Goal: Entertainment & Leisure: Consume media (video, audio)

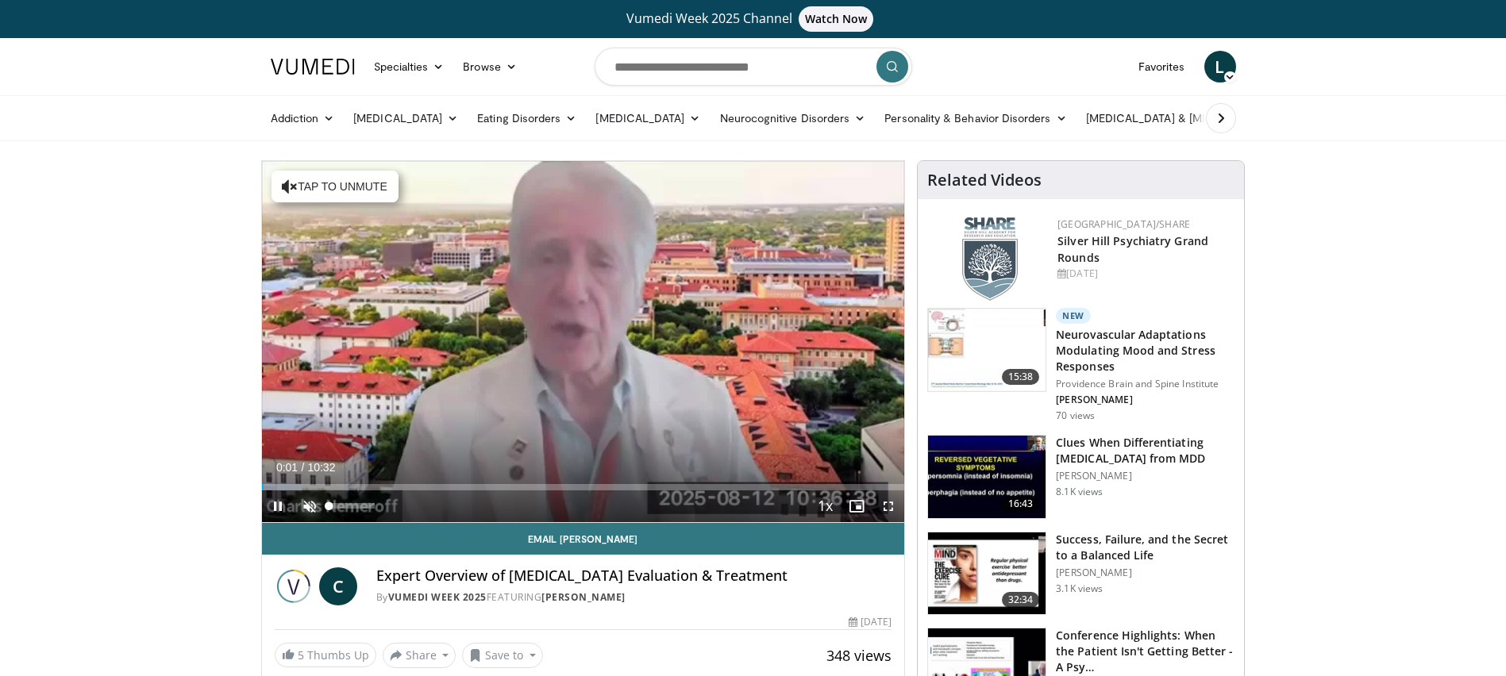
click at [316, 503] on span "Video Player" at bounding box center [310, 506] width 32 height 32
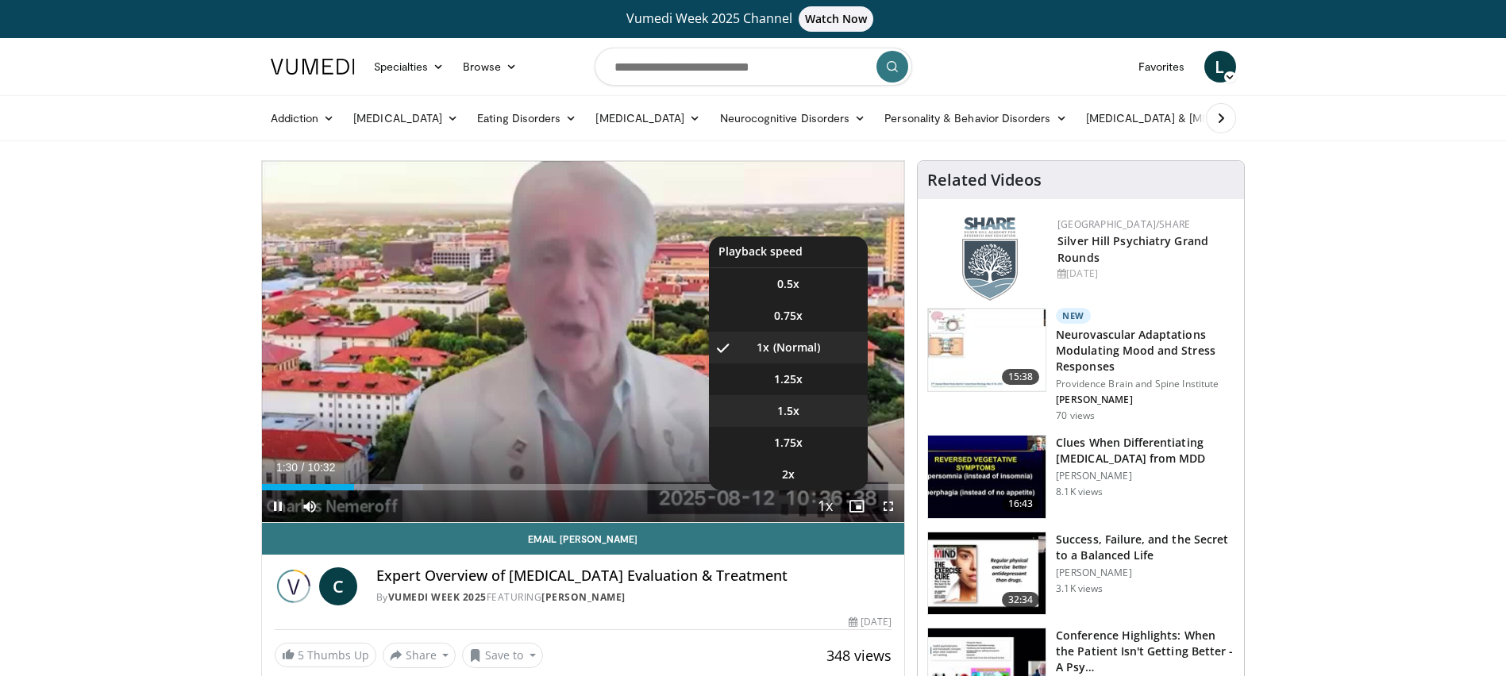
click at [797, 397] on video-js "**********" at bounding box center [583, 342] width 643 height 362
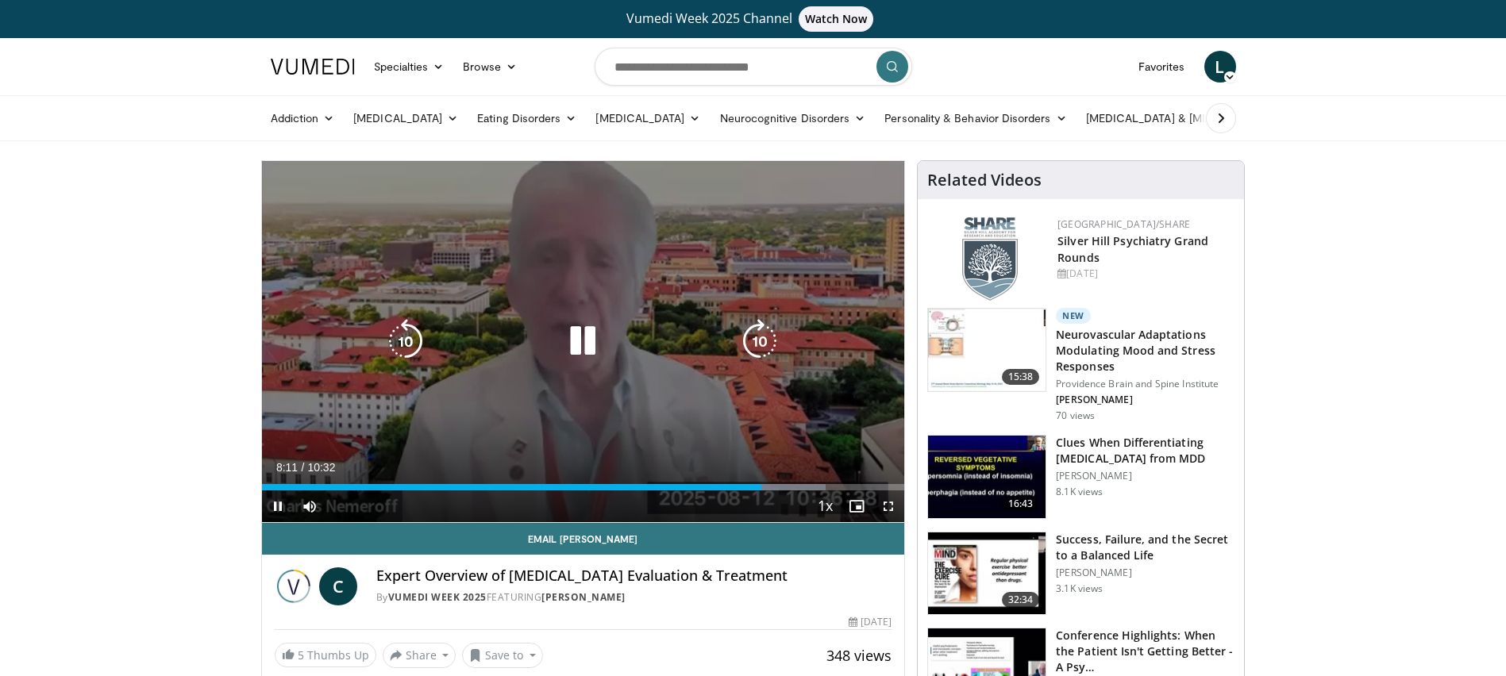
click at [420, 344] on icon "Video Player" at bounding box center [405, 341] width 44 height 44
click at [411, 343] on icon "Video Player" at bounding box center [405, 341] width 44 height 44
click at [419, 352] on icon "Video Player" at bounding box center [405, 341] width 44 height 44
click at [418, 352] on icon "Video Player" at bounding box center [405, 341] width 44 height 44
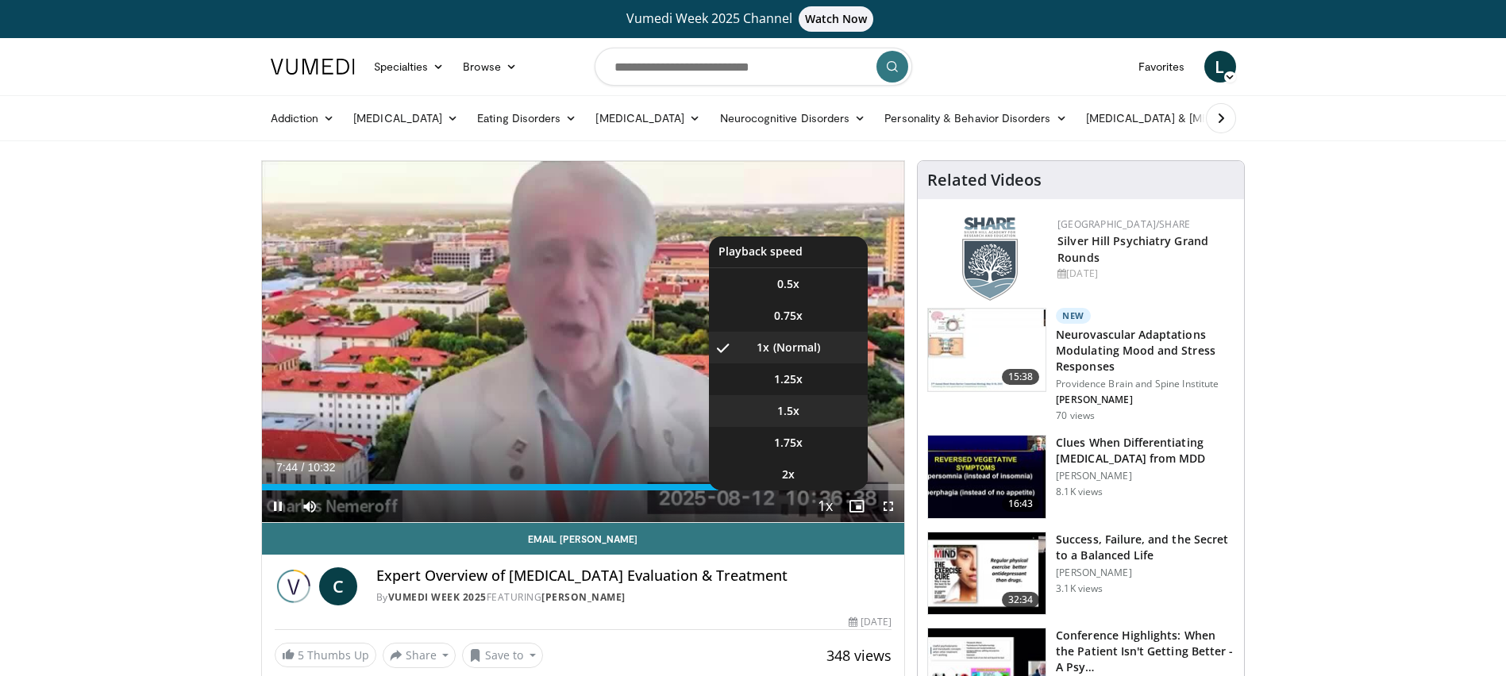
click at [797, 417] on span "1.5x" at bounding box center [788, 411] width 22 height 16
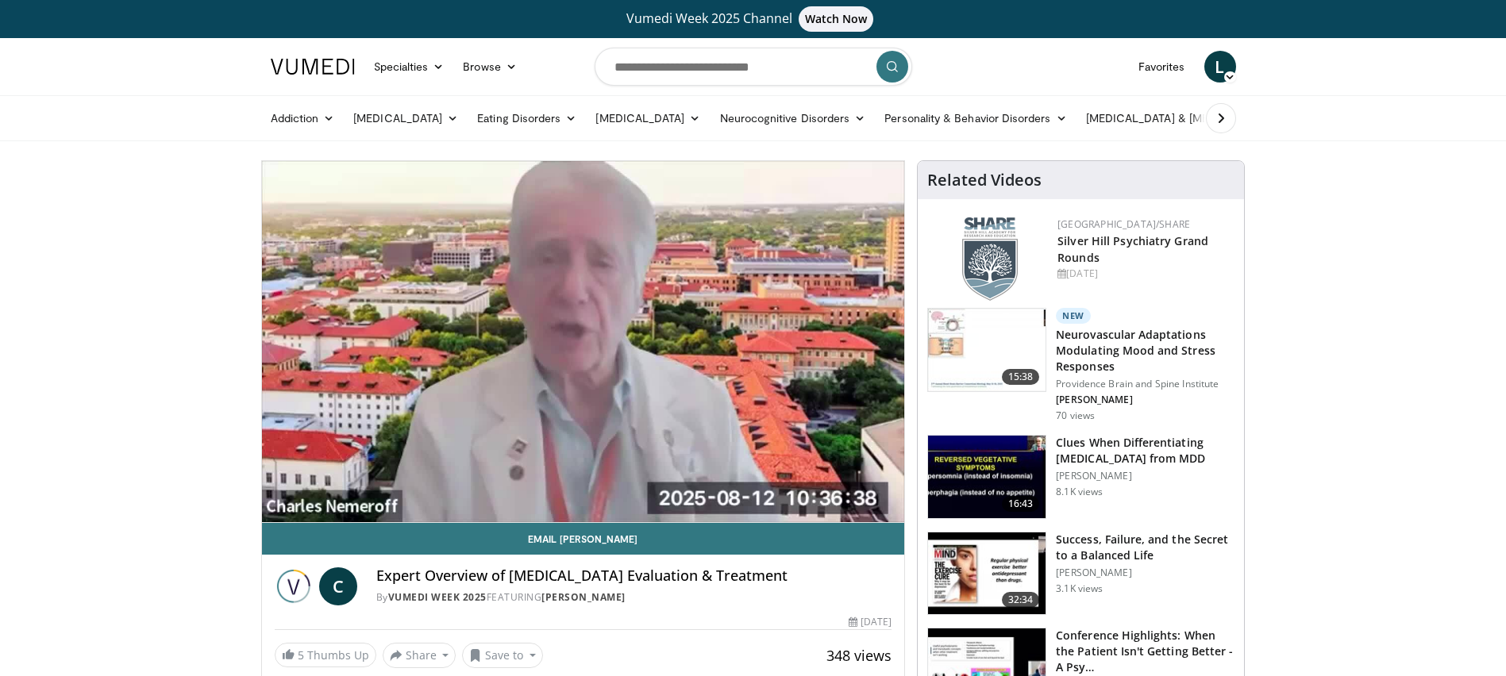
click at [797, 354] on div "20 seconds Tap to unmute" at bounding box center [583, 341] width 643 height 361
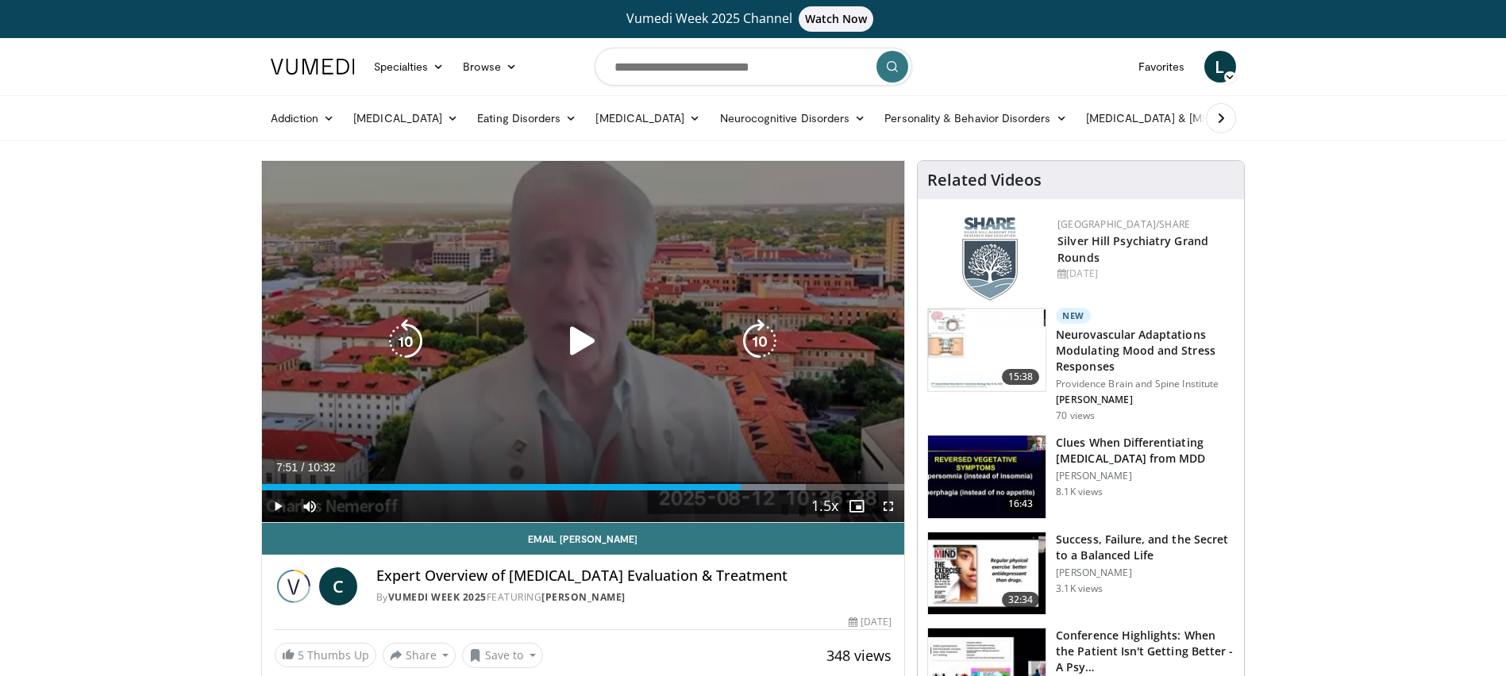
click at [587, 349] on icon "Video Player" at bounding box center [582, 341] width 44 height 44
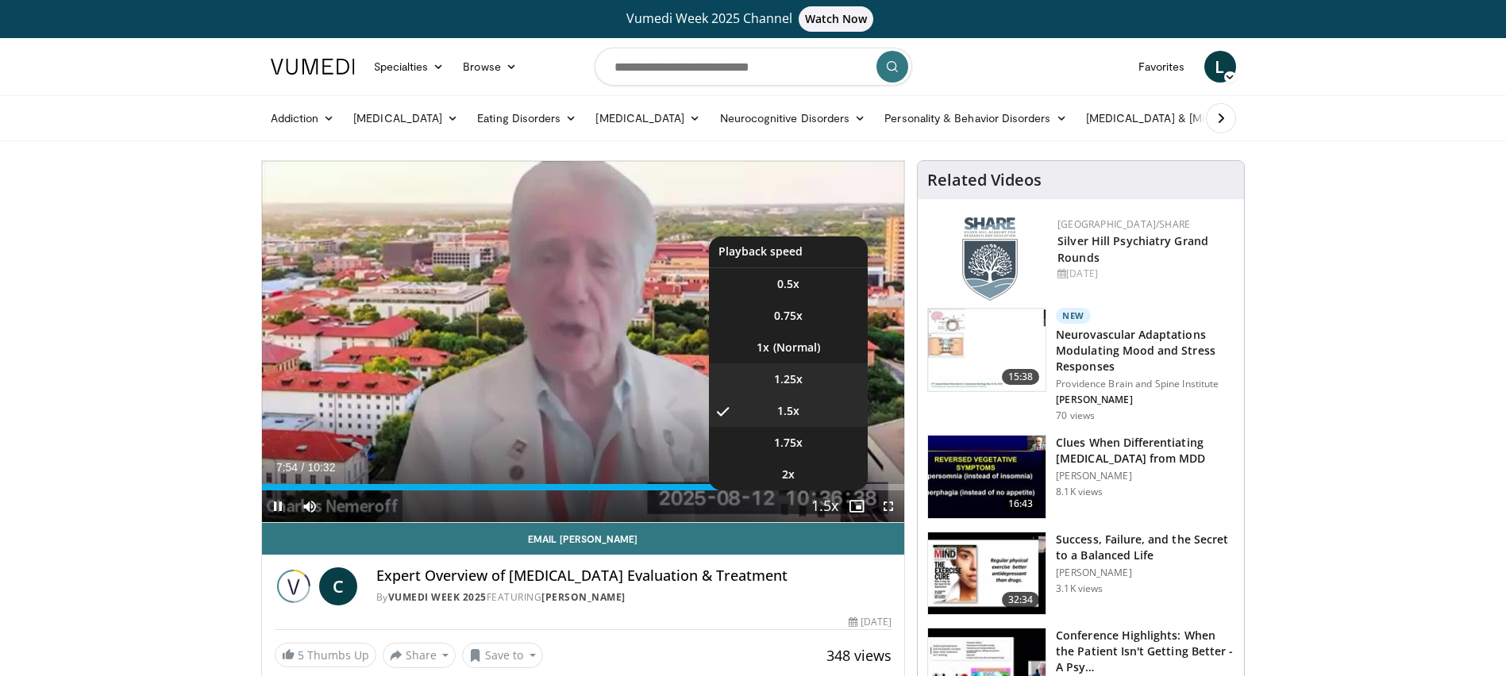
click at [784, 373] on span "1.25x" at bounding box center [788, 379] width 29 height 16
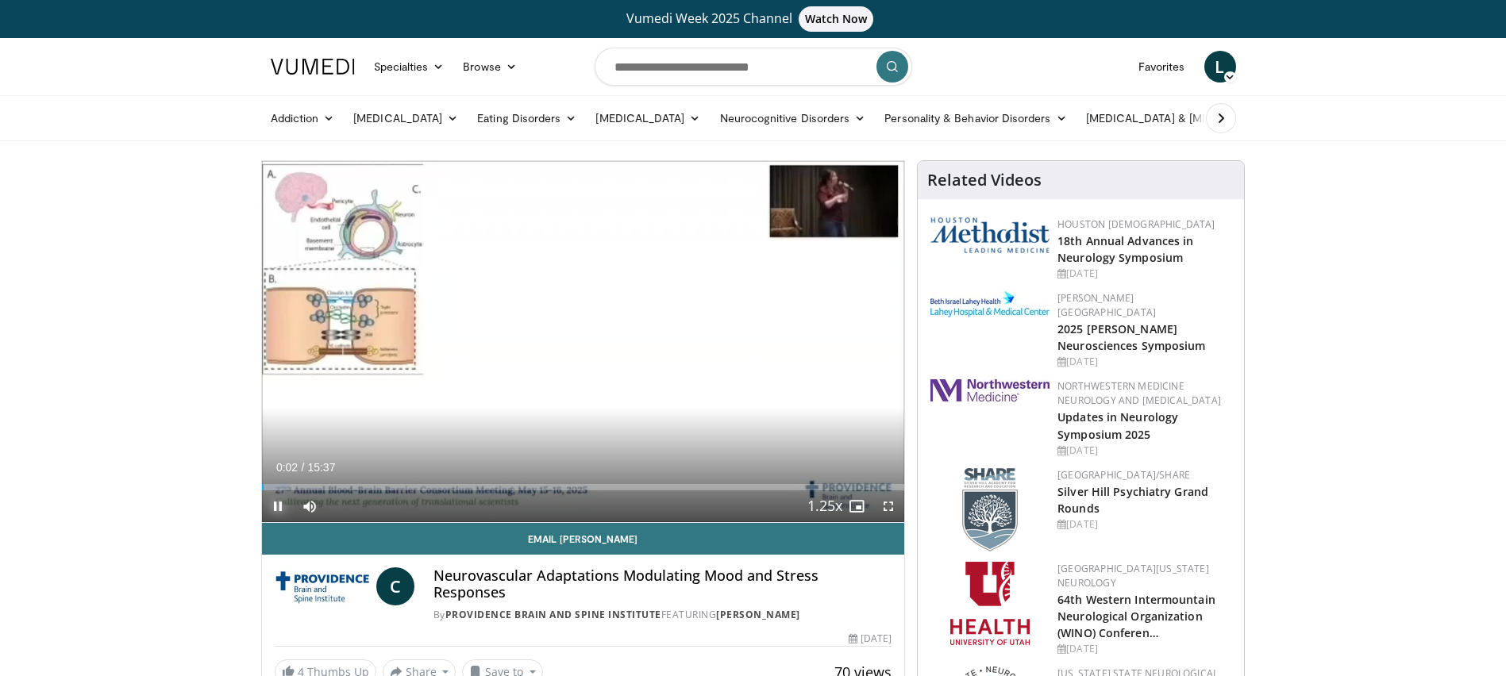
click at [277, 506] on span "Video Player" at bounding box center [278, 506] width 32 height 32
